Goal: Transaction & Acquisition: Purchase product/service

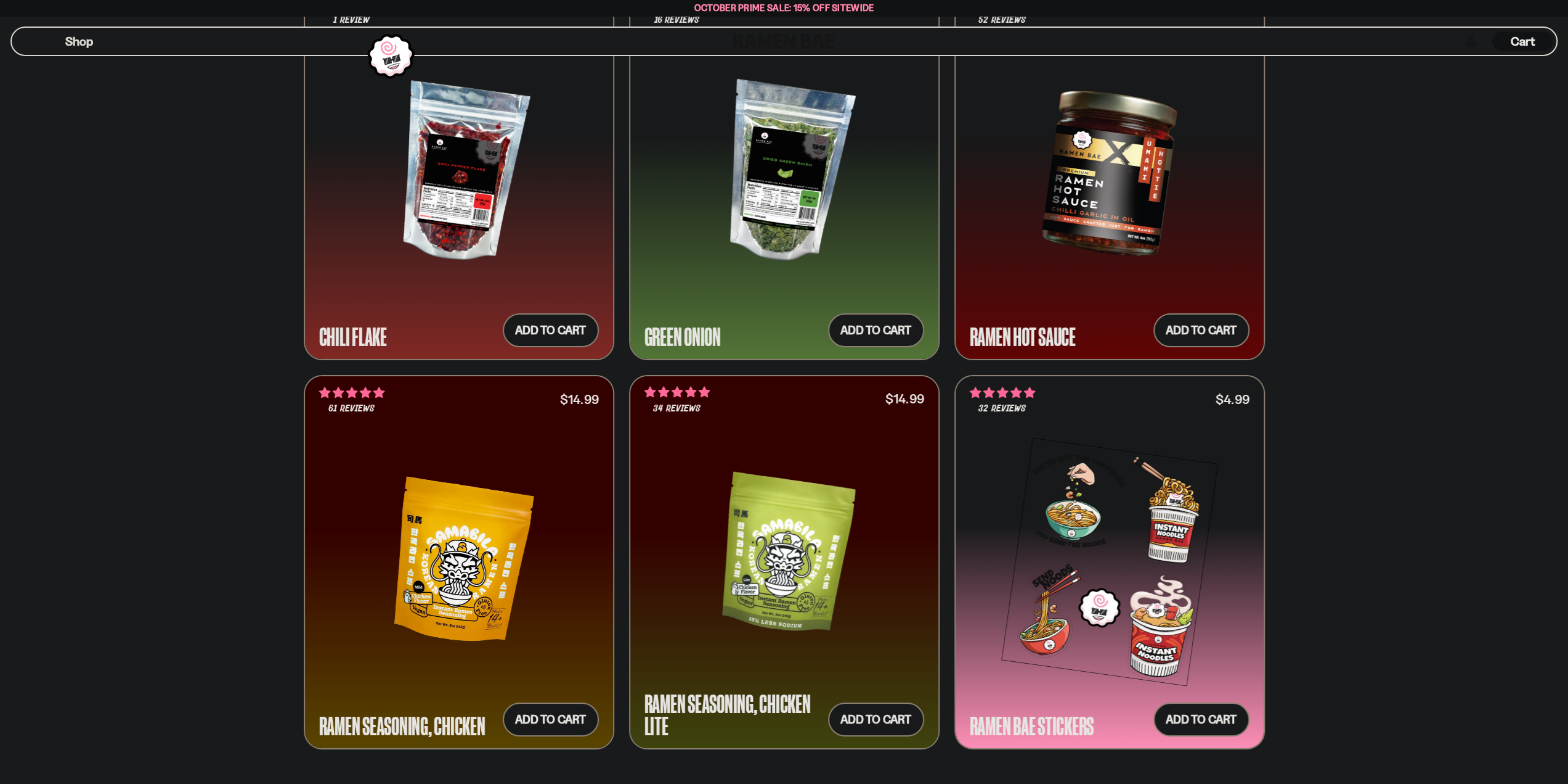
scroll to position [4254, 0]
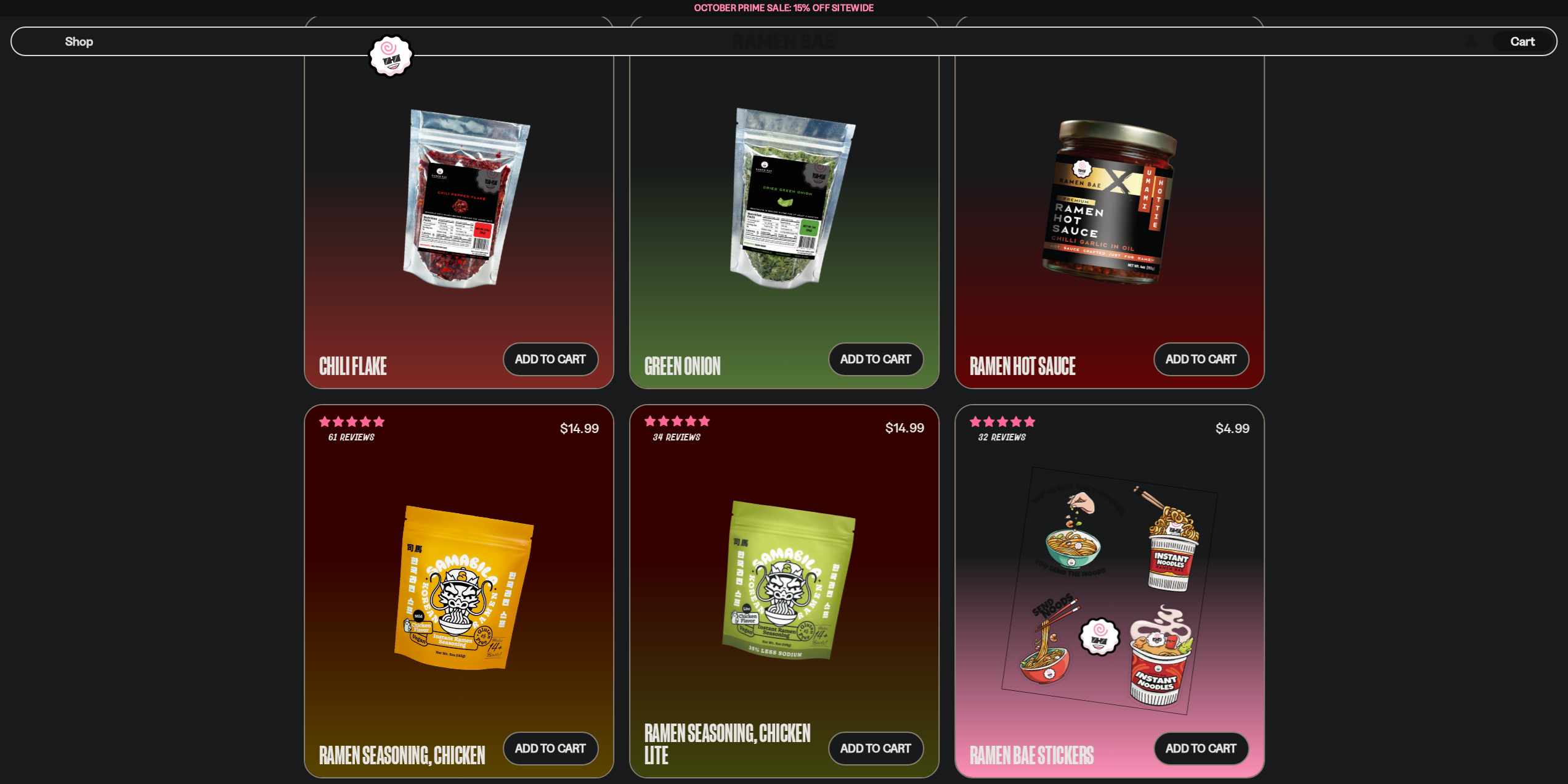
click at [1122, 231] on div at bounding box center [1110, 202] width 280 height 225
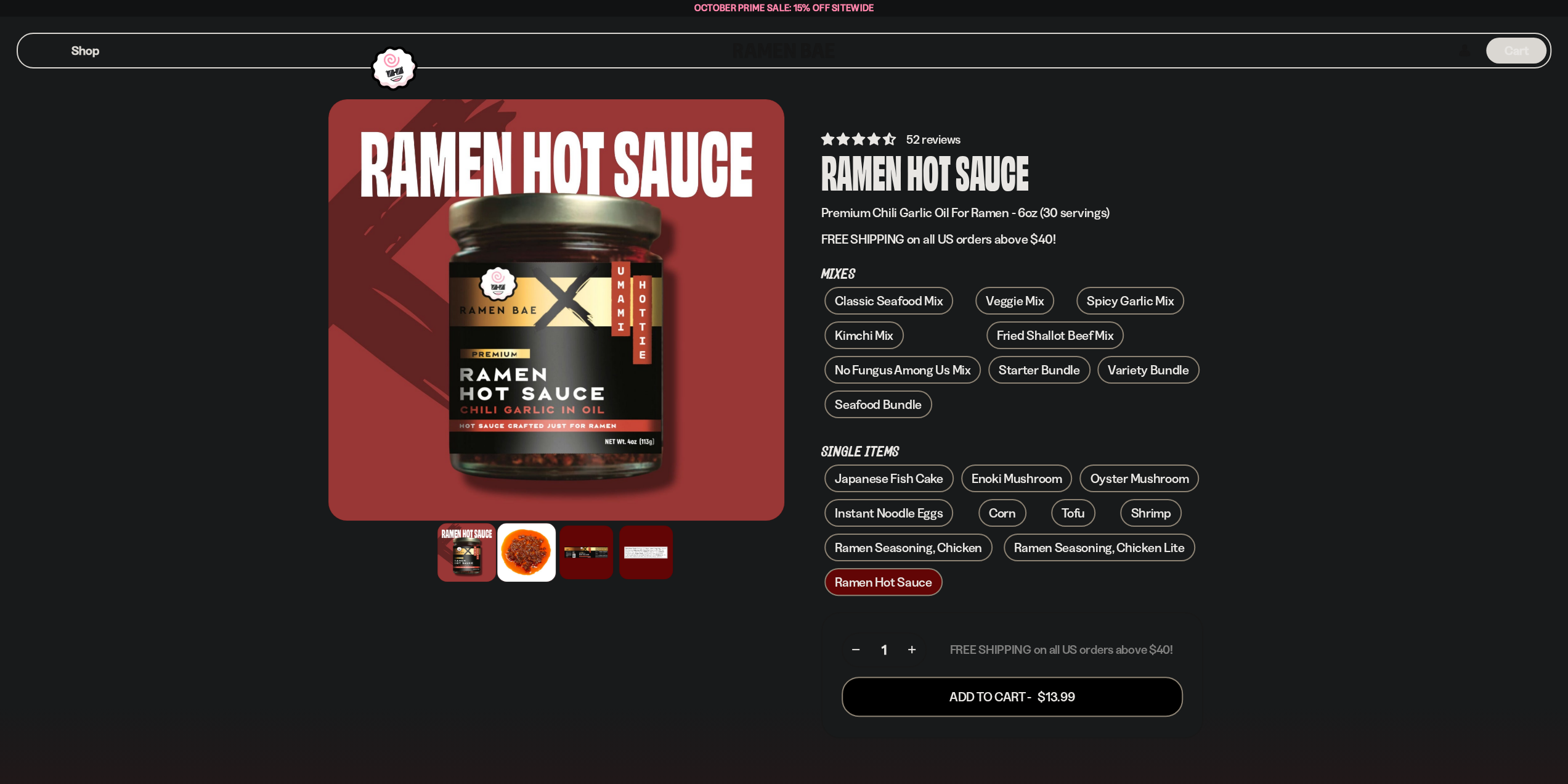
click at [524, 545] on div at bounding box center [526, 552] width 58 height 58
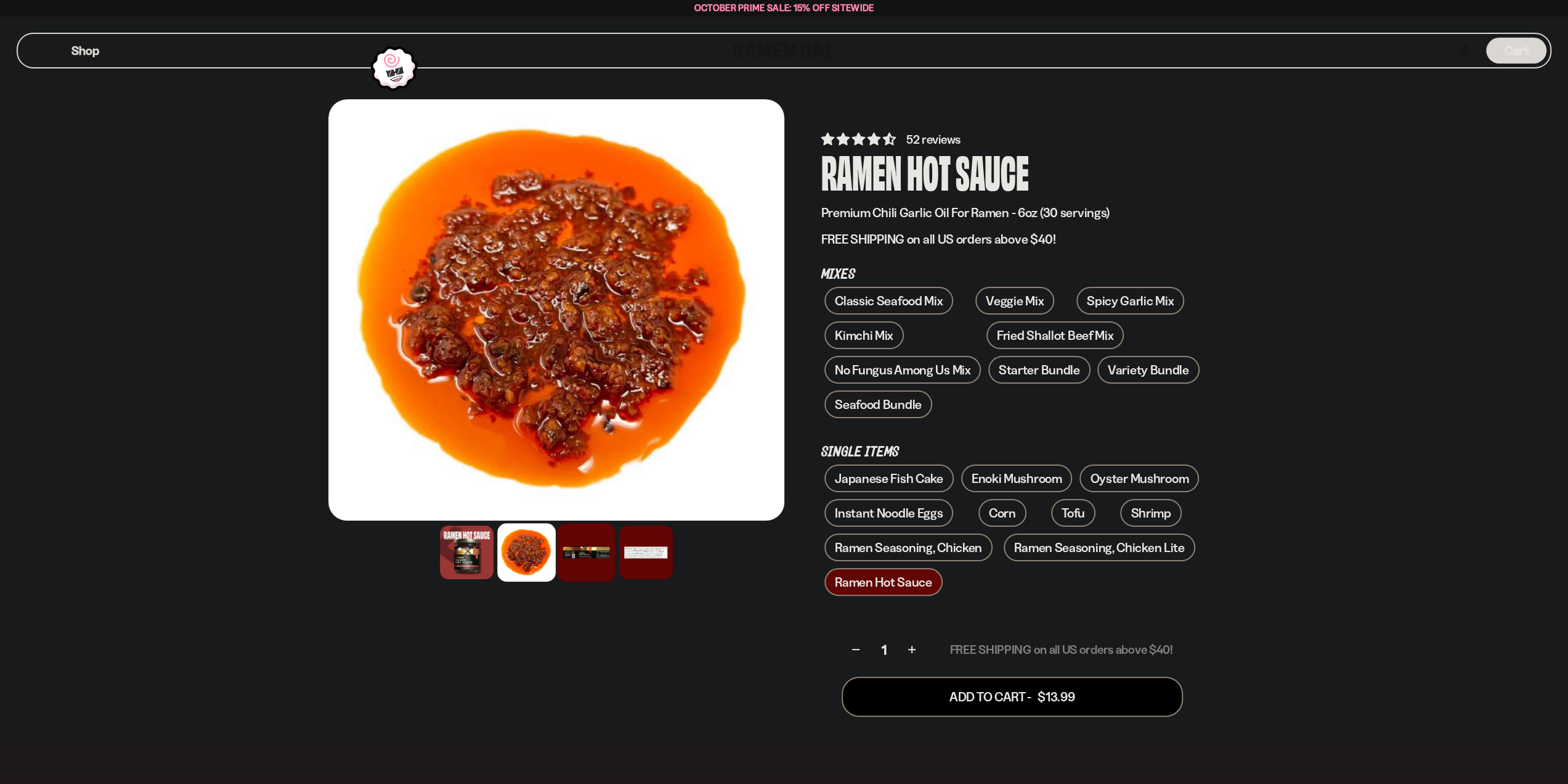
click at [577, 545] on div at bounding box center [586, 552] width 58 height 58
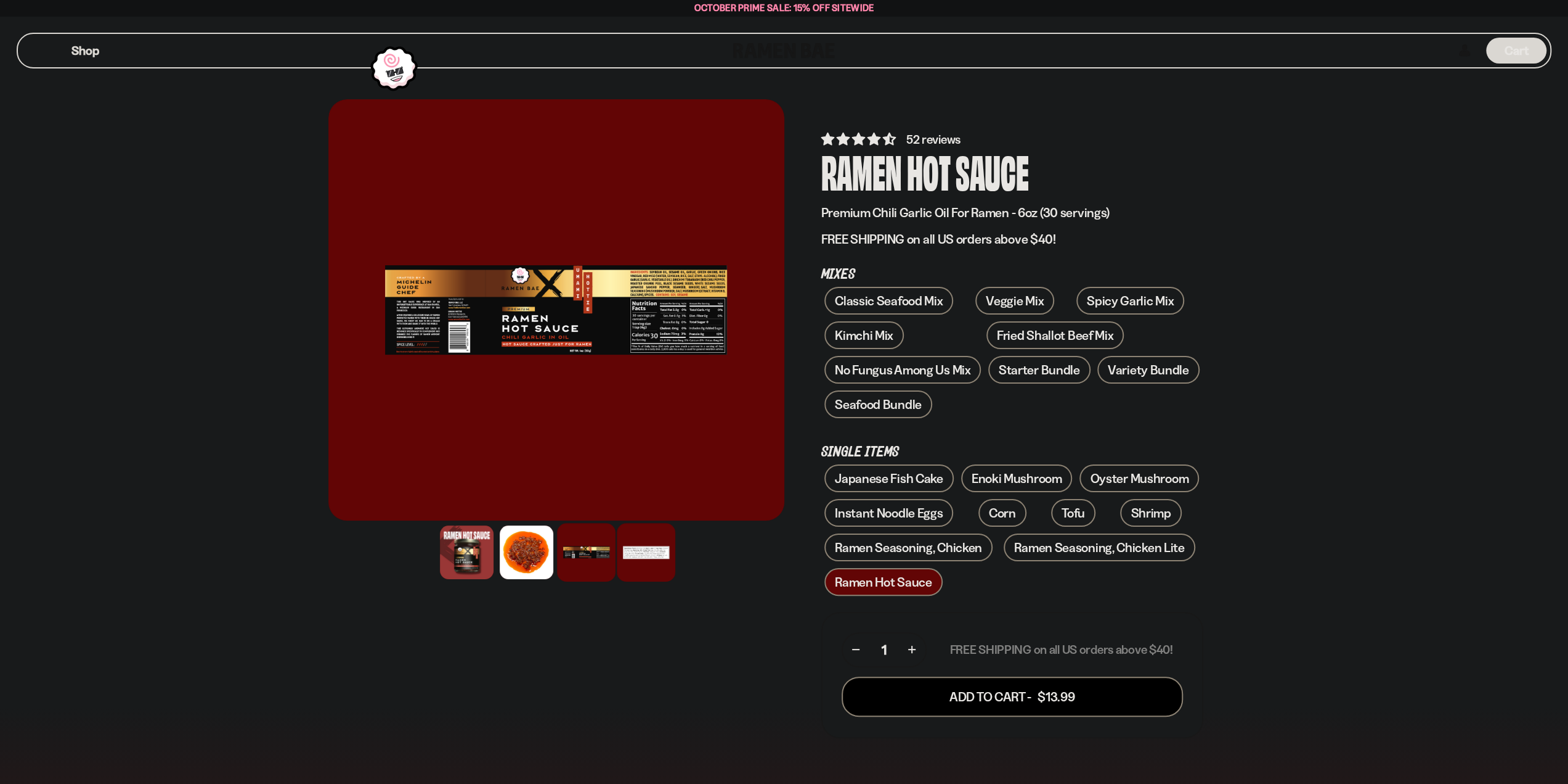
click at [619, 549] on div at bounding box center [646, 552] width 58 height 58
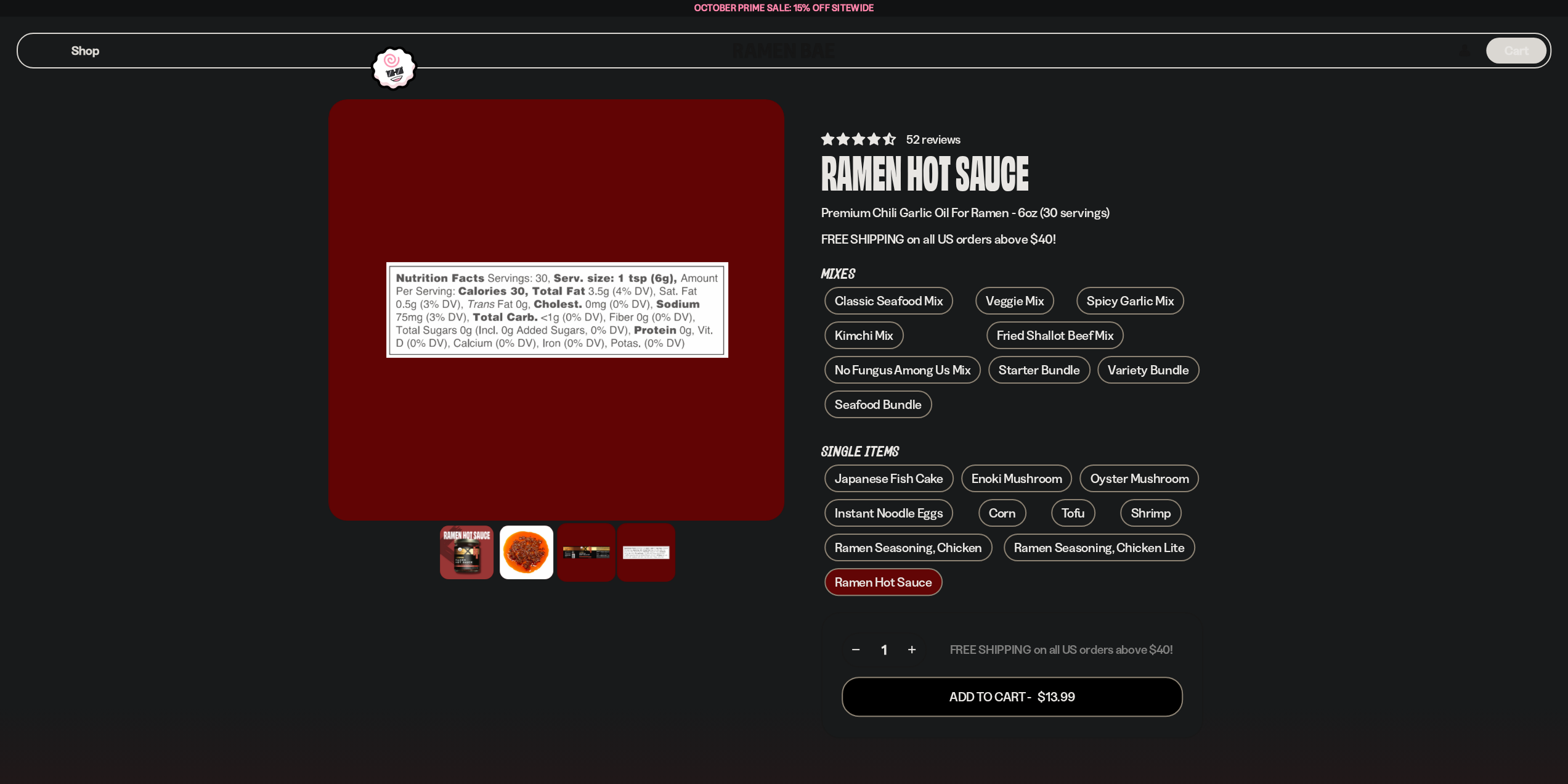
click at [582, 548] on div at bounding box center [586, 552] width 58 height 58
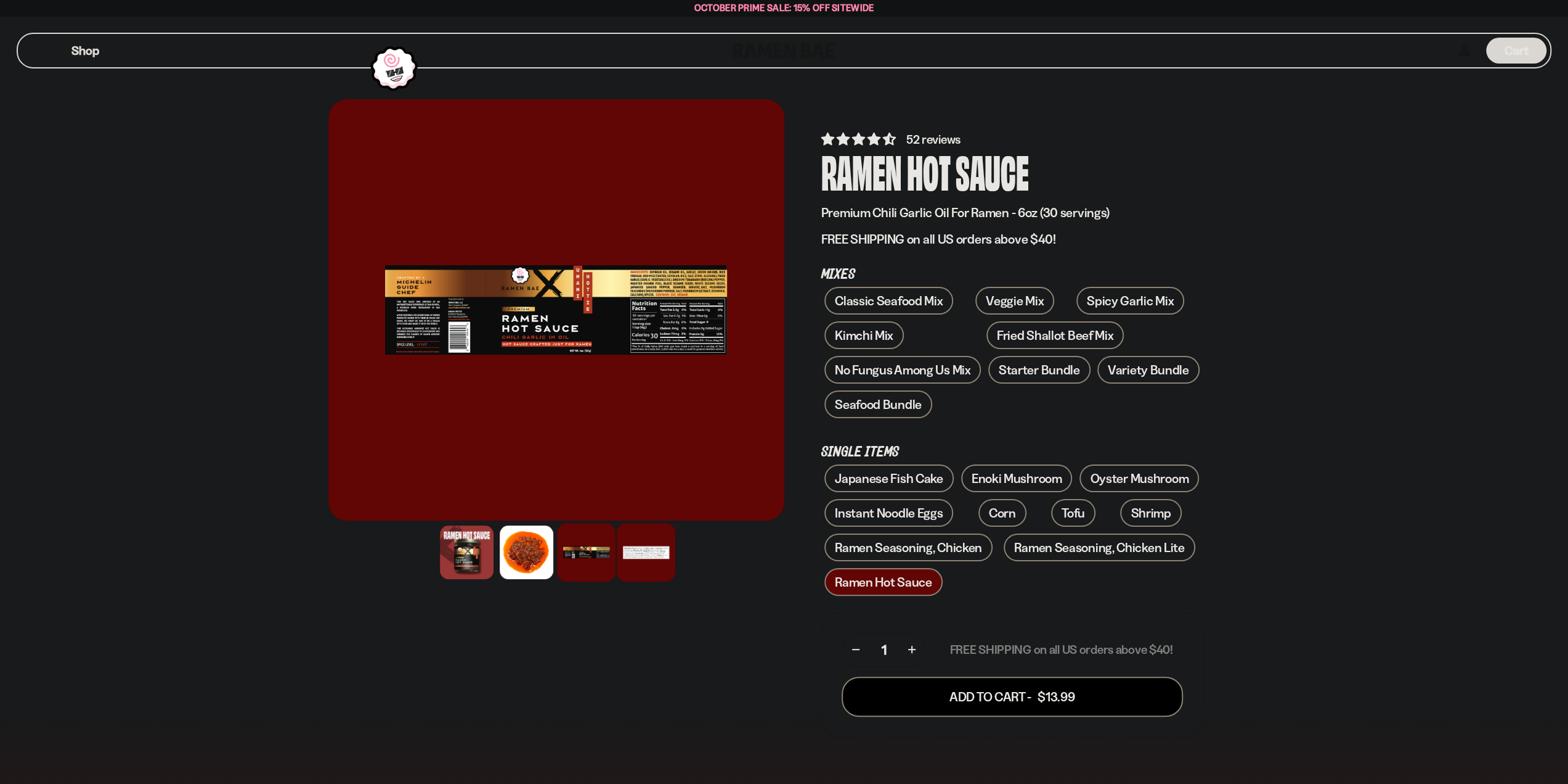
click at [639, 550] on div at bounding box center [646, 552] width 58 height 58
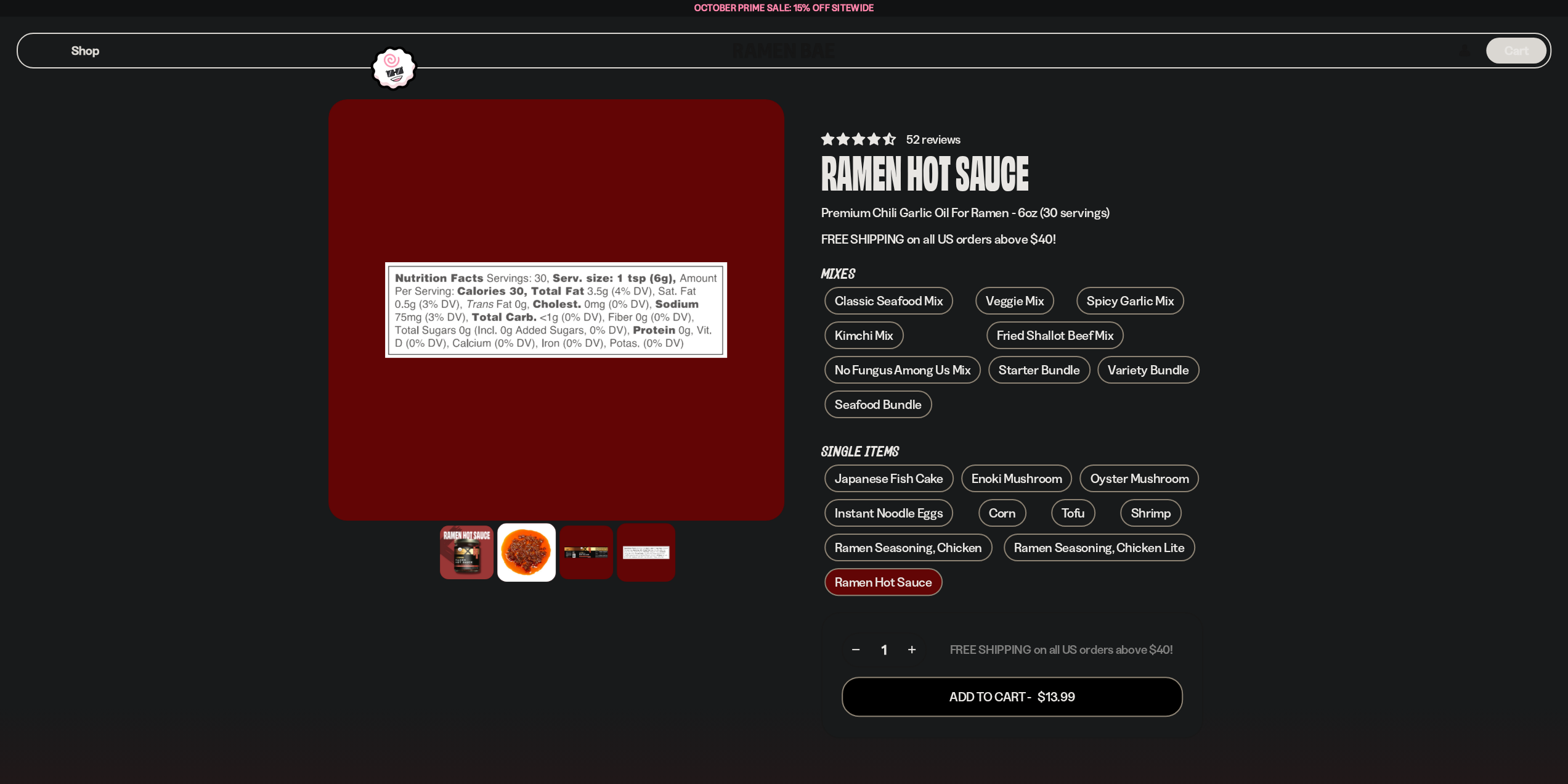
click at [544, 551] on div at bounding box center [526, 552] width 58 height 58
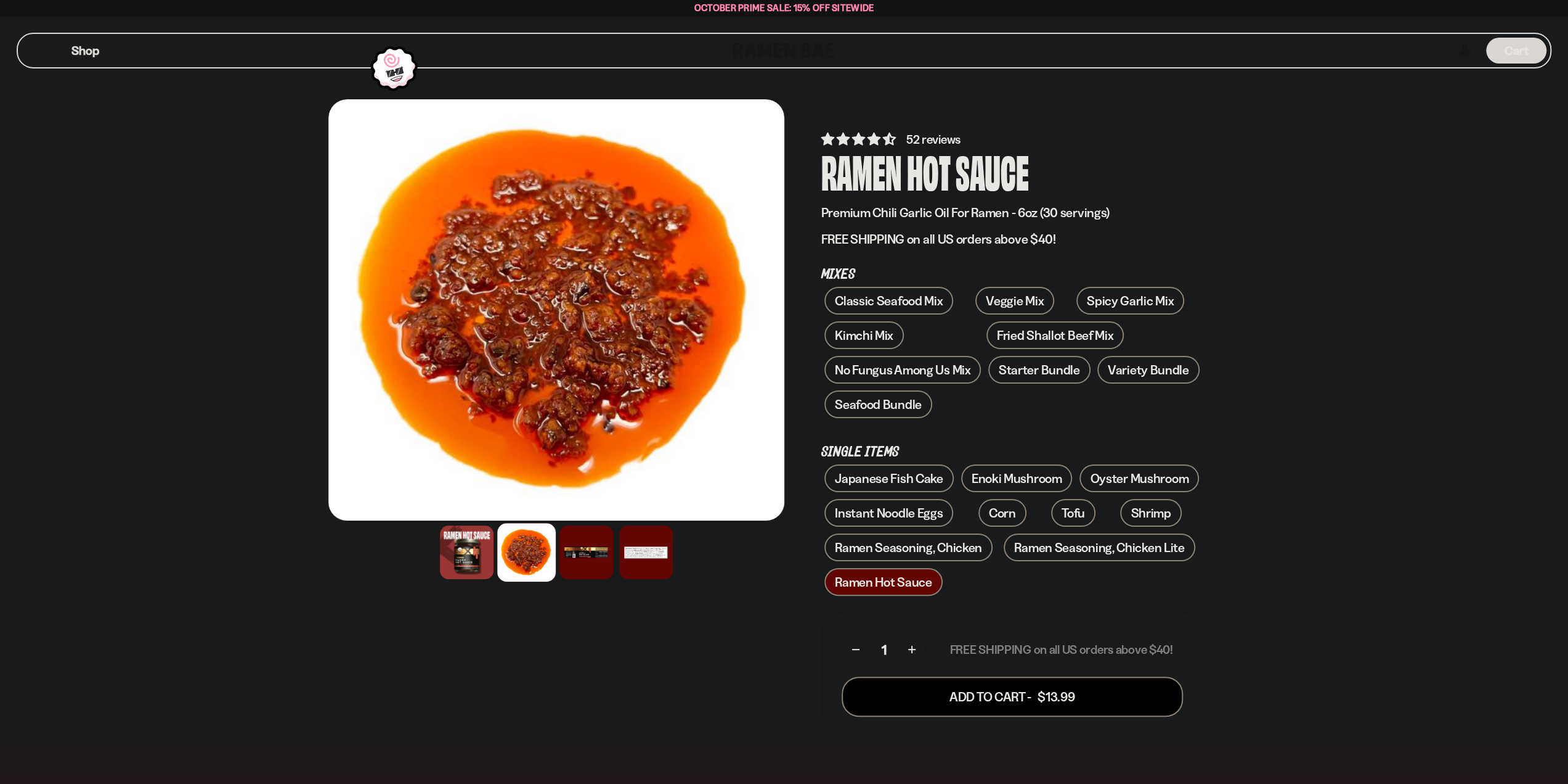
click at [503, 553] on div at bounding box center [526, 552] width 58 height 58
click at [490, 553] on div at bounding box center [467, 552] width 58 height 58
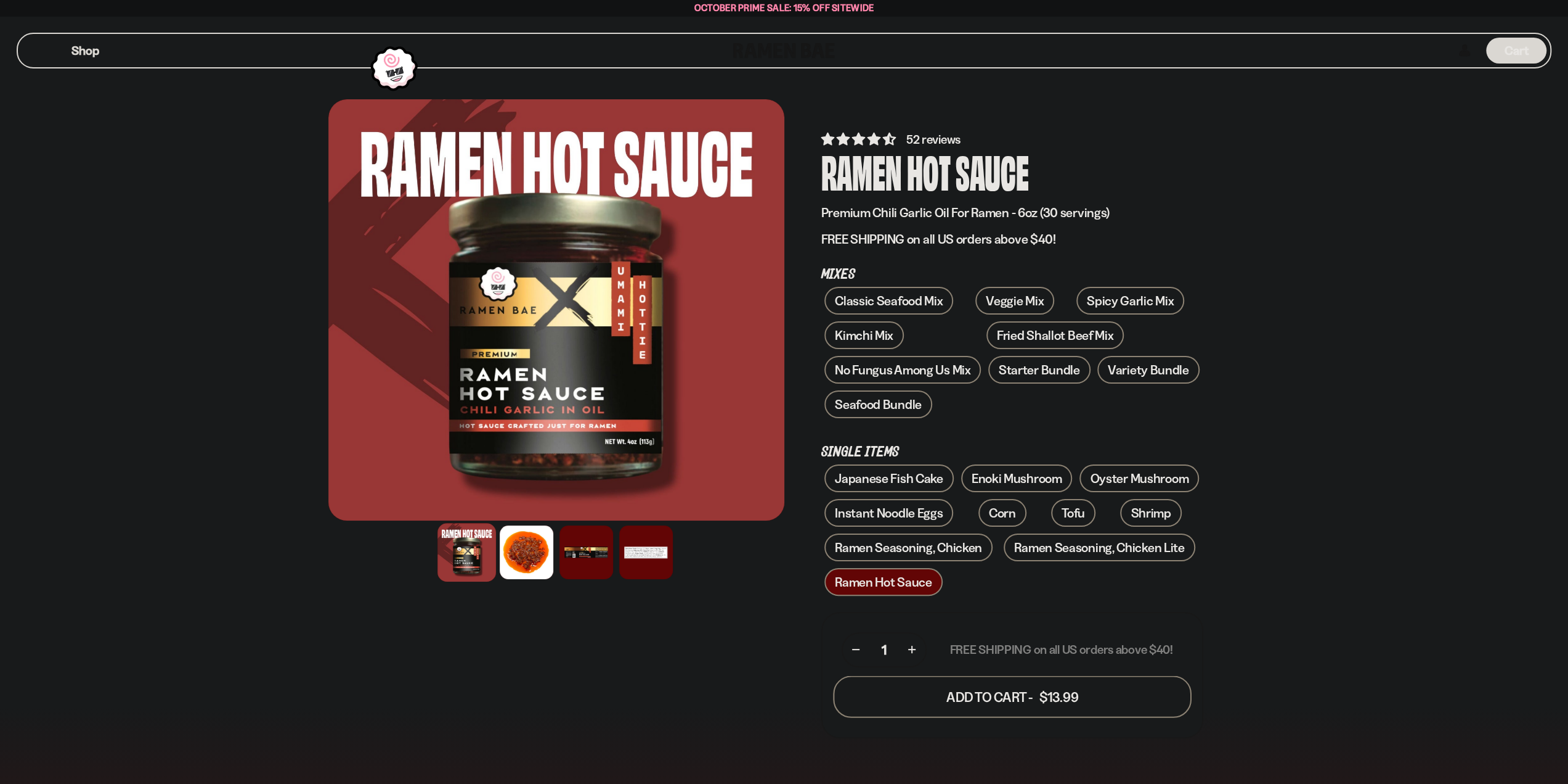
click at [983, 696] on button "Add To Cart - $13.99" at bounding box center [1012, 696] width 358 height 42
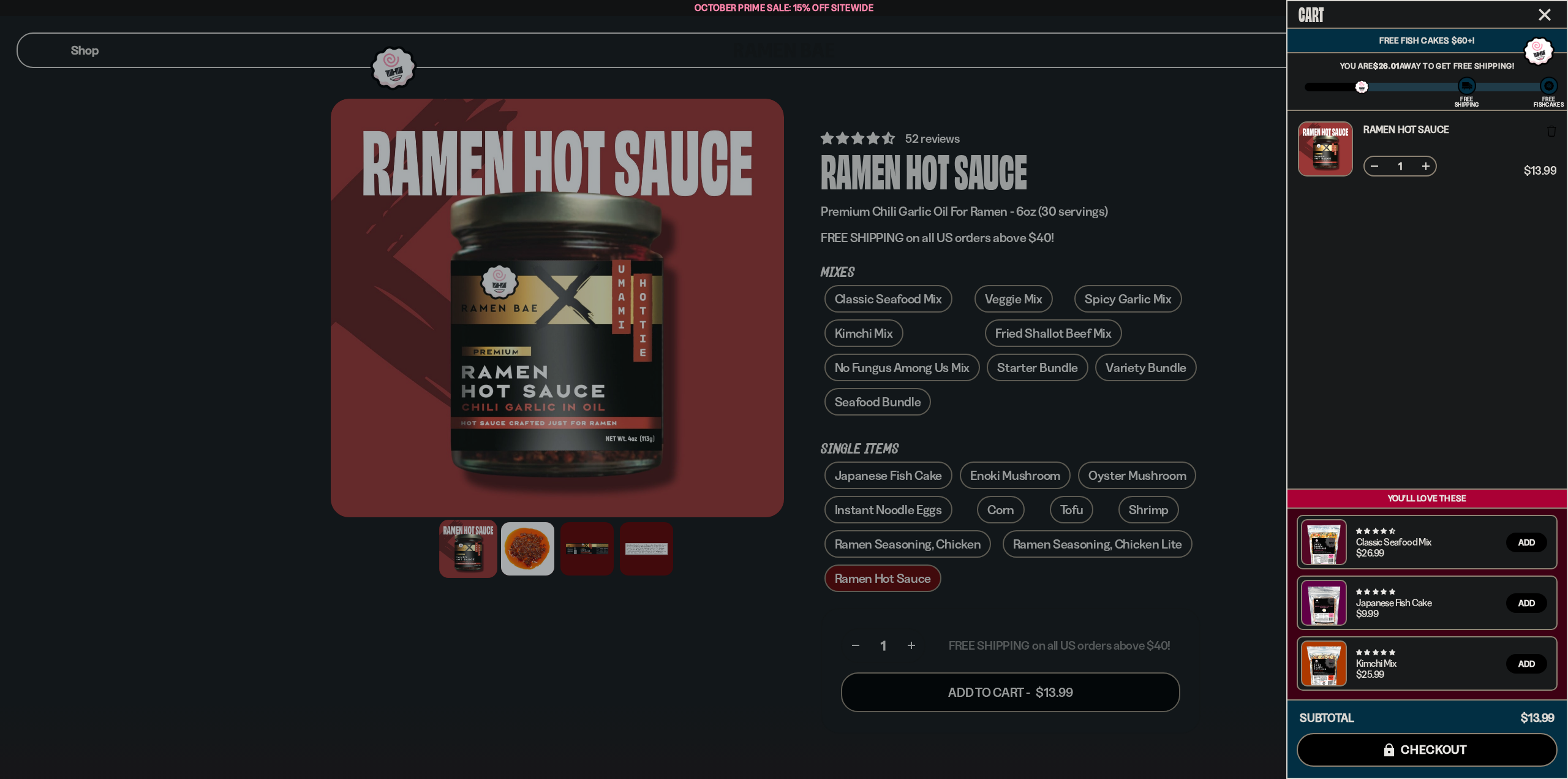
click at [1124, 358] on div at bounding box center [784, 390] width 1568 height 779
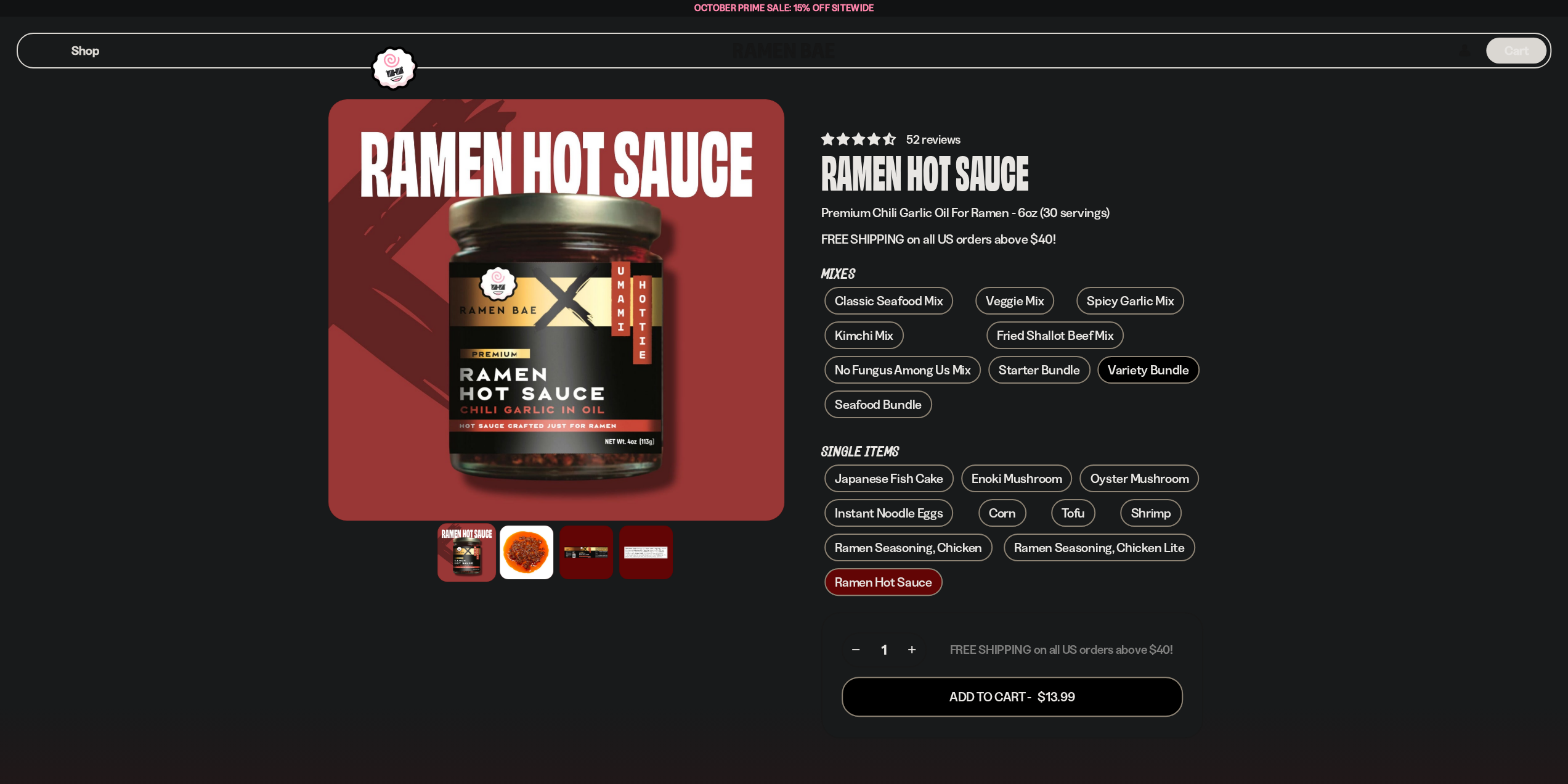
click at [1113, 371] on link "Variety Bundle" at bounding box center [1149, 369] width 102 height 27
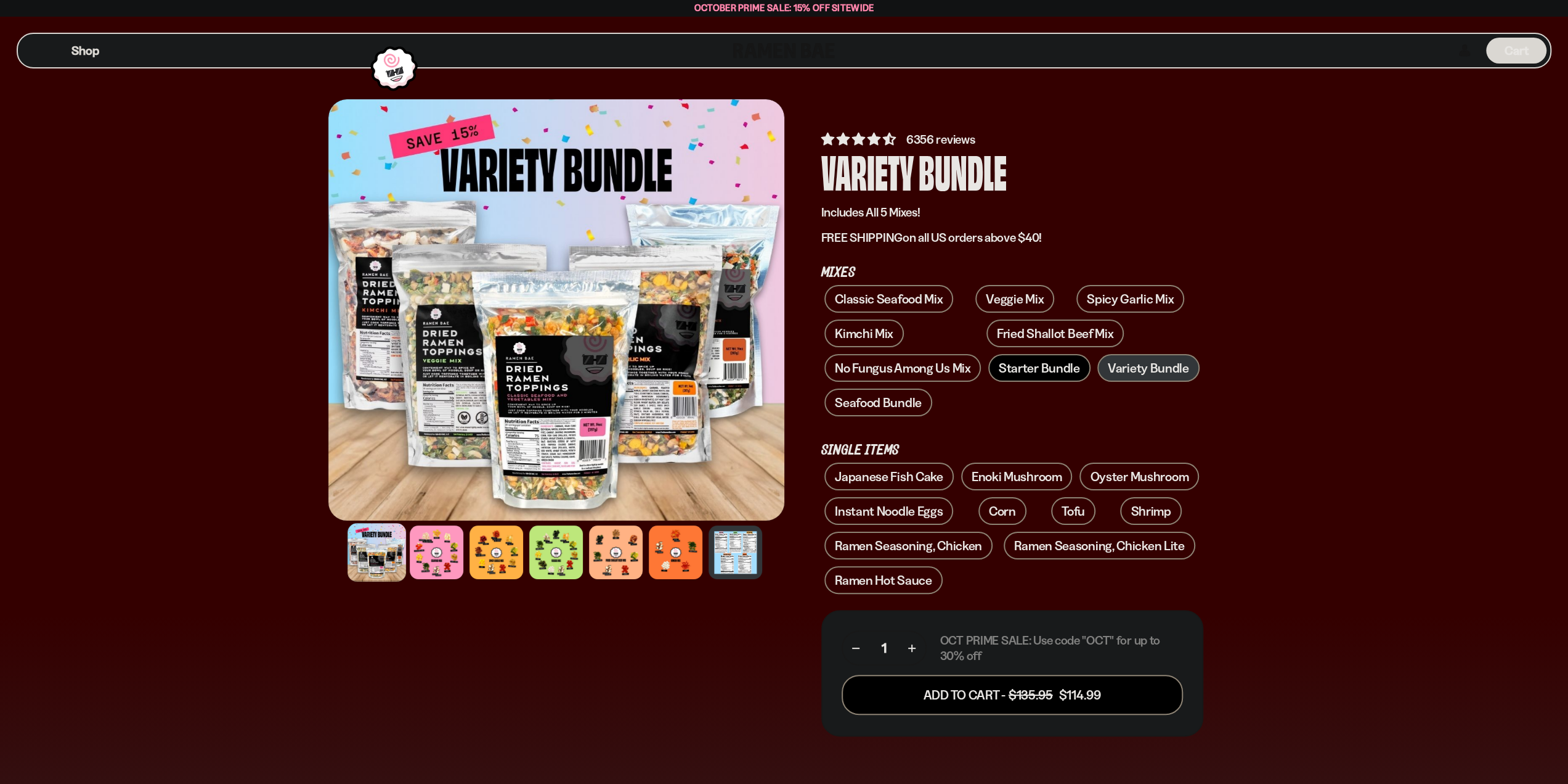
click at [1007, 365] on link "Starter Bundle" at bounding box center [1040, 367] width 102 height 27
